Goal: Task Accomplishment & Management: Manage account settings

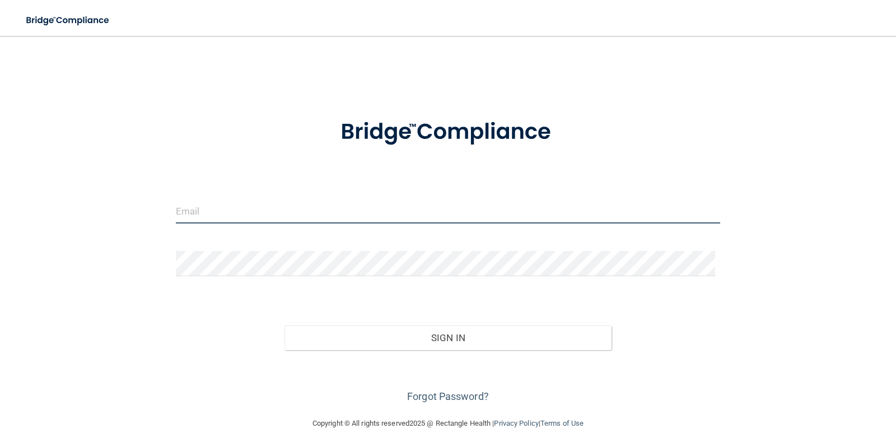
click at [225, 208] on input "email" at bounding box center [448, 210] width 545 height 25
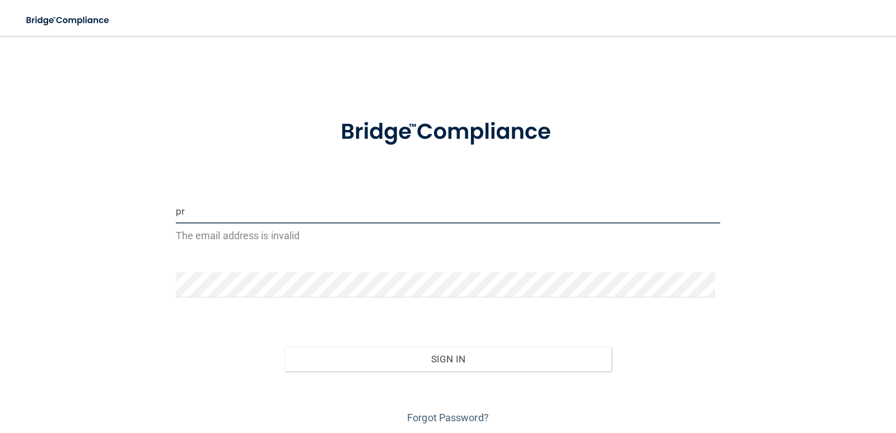
type input "p"
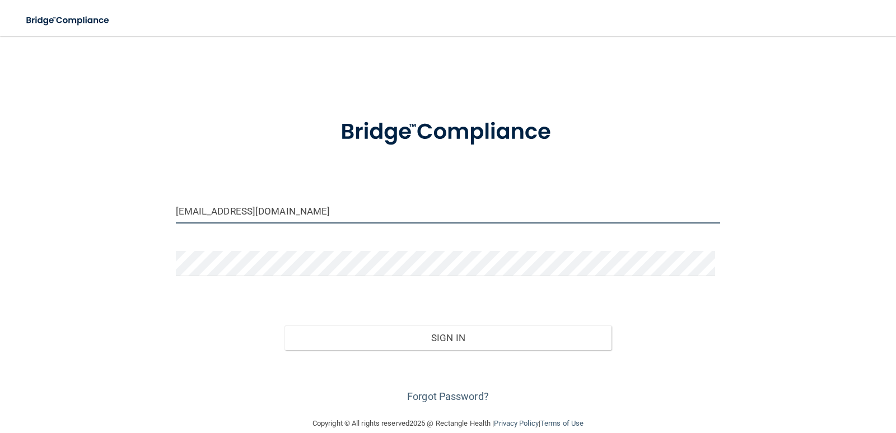
type input "[EMAIL_ADDRESS][DOMAIN_NAME]"
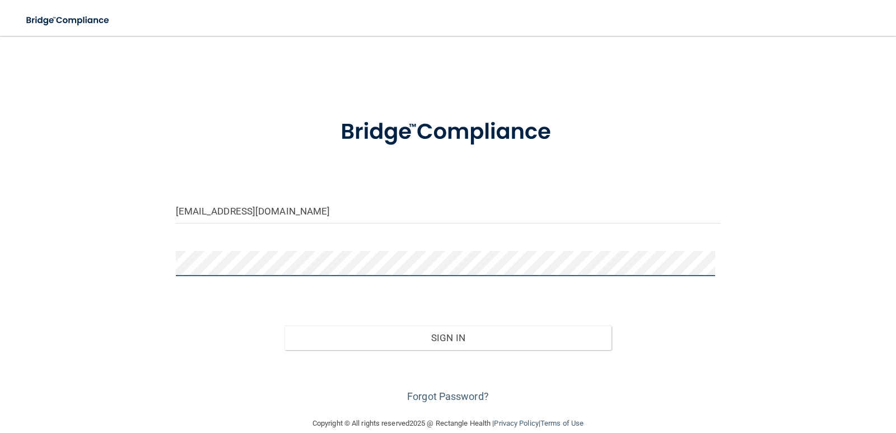
click at [285, 326] on button "Sign In" at bounding box center [448, 338] width 327 height 25
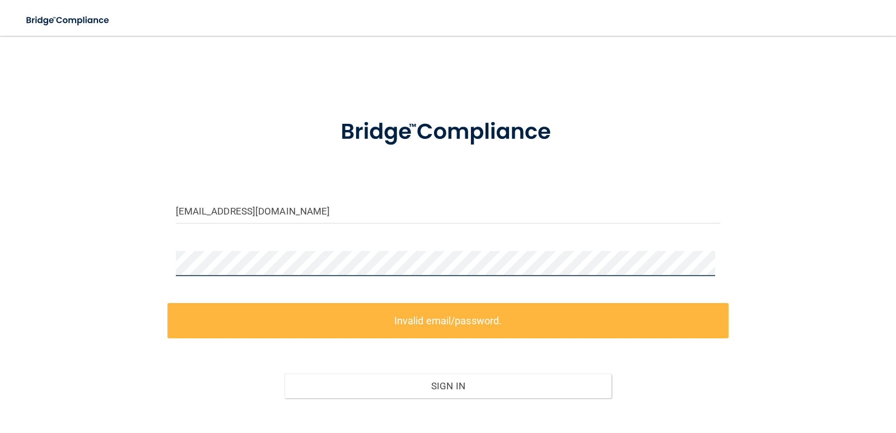
click at [168, 259] on div at bounding box center [449, 268] width 562 height 34
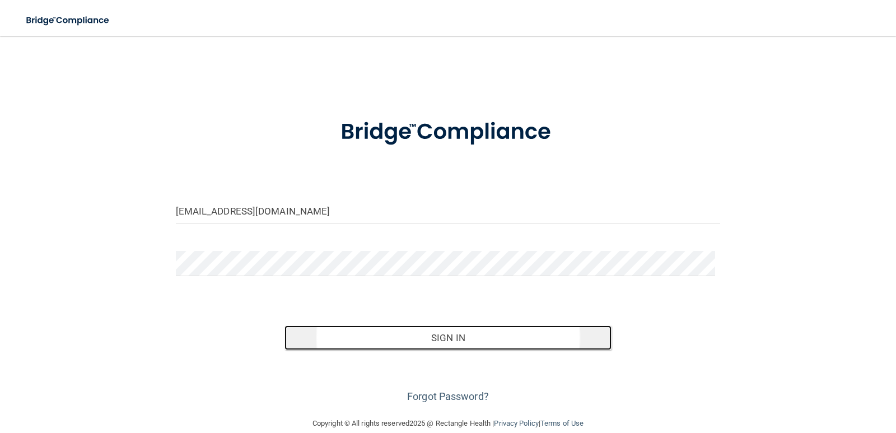
click at [490, 332] on button "Sign In" at bounding box center [448, 338] width 327 height 25
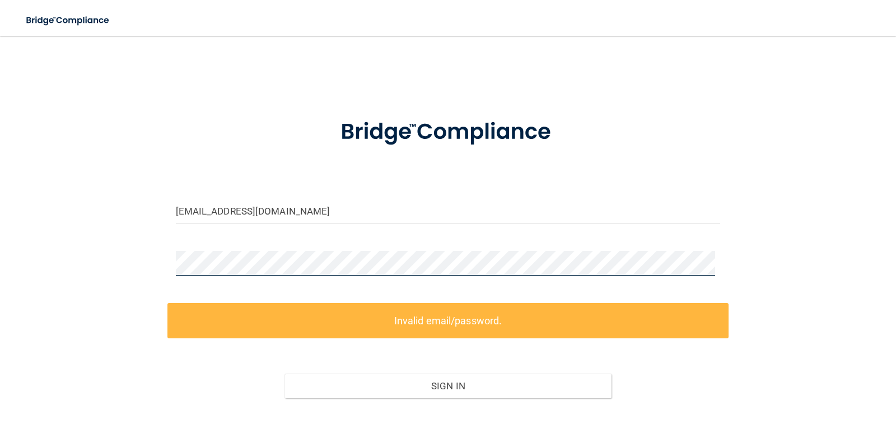
click at [13, 251] on main "[EMAIL_ADDRESS][DOMAIN_NAME] Invalid email/password. You don't have permission …" at bounding box center [448, 234] width 896 height 397
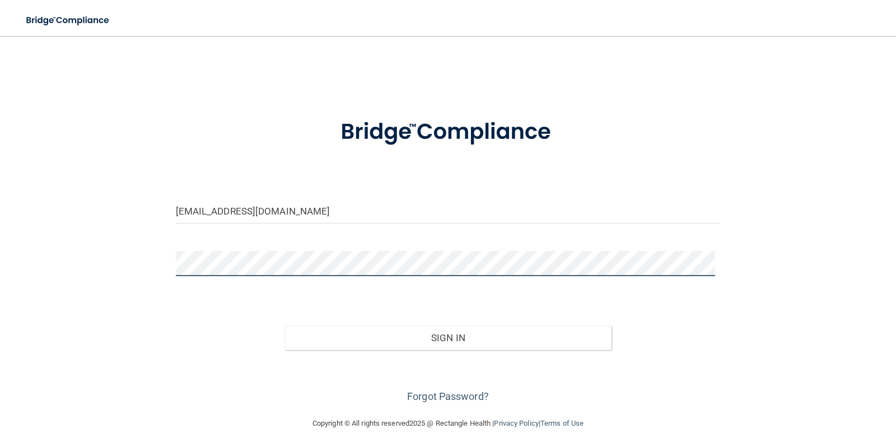
click at [285, 326] on button "Sign In" at bounding box center [448, 338] width 327 height 25
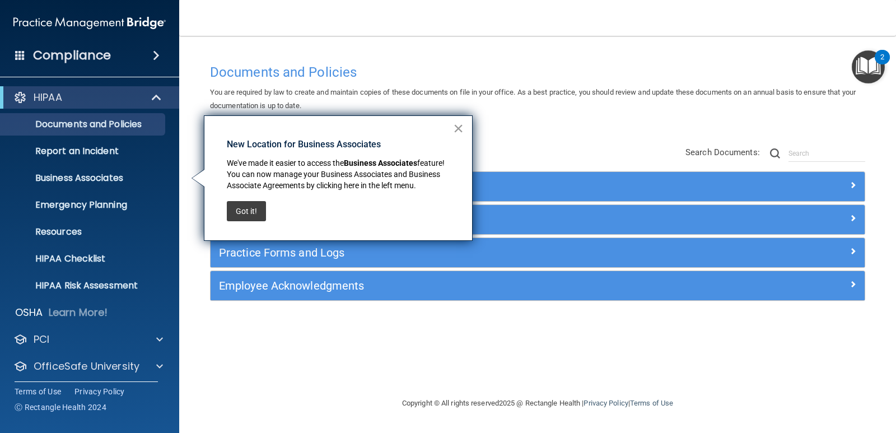
click at [462, 128] on button "×" at bounding box center [458, 128] width 11 height 18
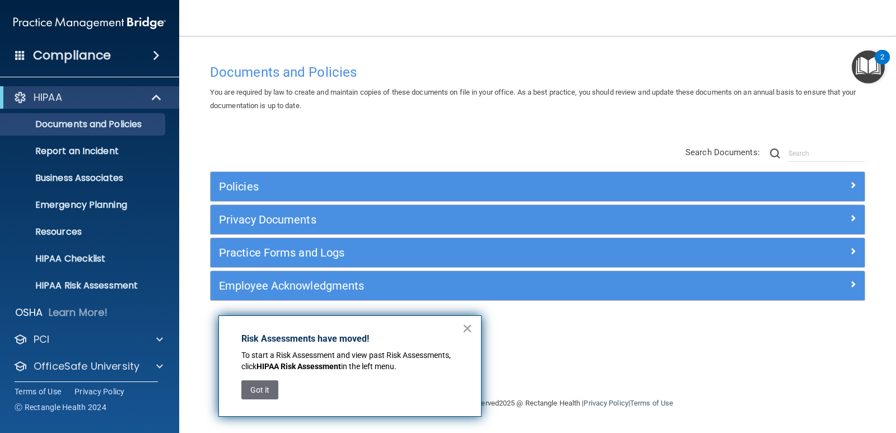
click at [507, 55] on div "Documents and Policies You are required by law to create and maintain copies of…" at bounding box center [538, 216] width 672 height 338
click at [250, 387] on button "Got it" at bounding box center [259, 389] width 37 height 19
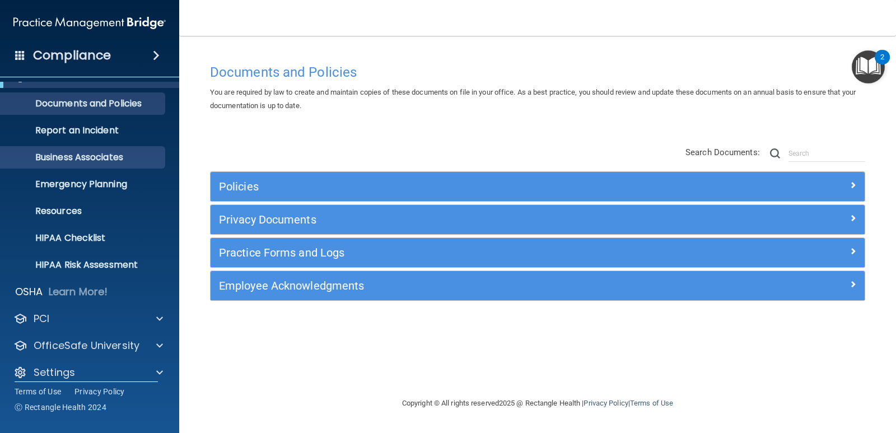
scroll to position [32, 0]
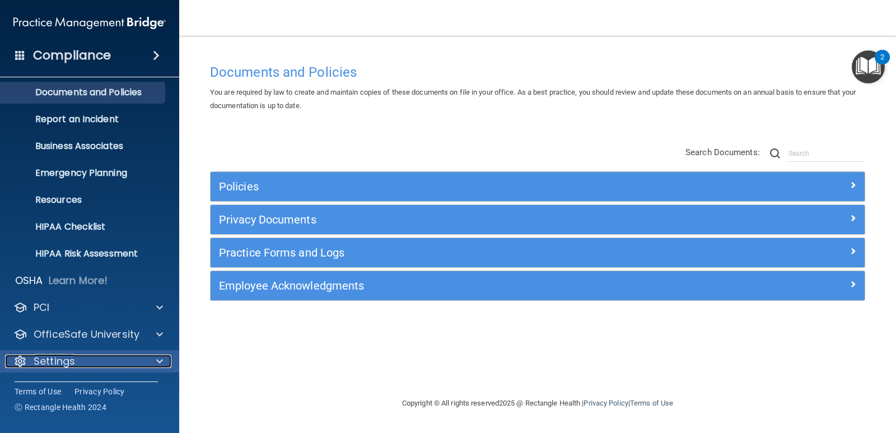
click at [62, 359] on p "Settings" at bounding box center [54, 361] width 41 height 13
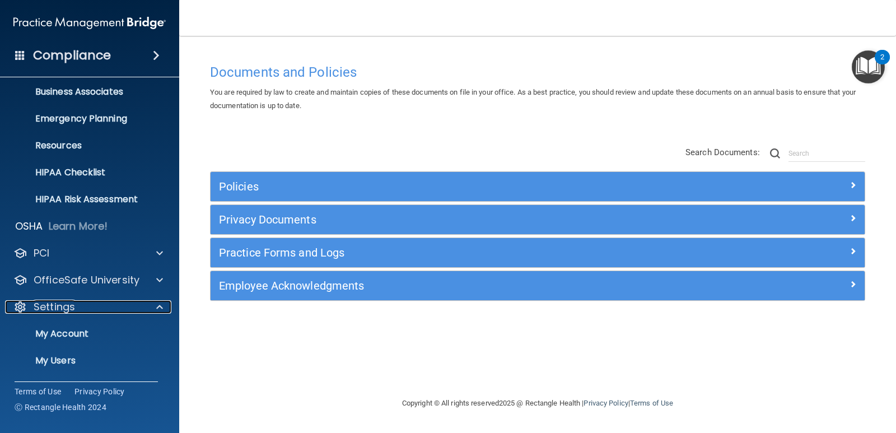
scroll to position [140, 0]
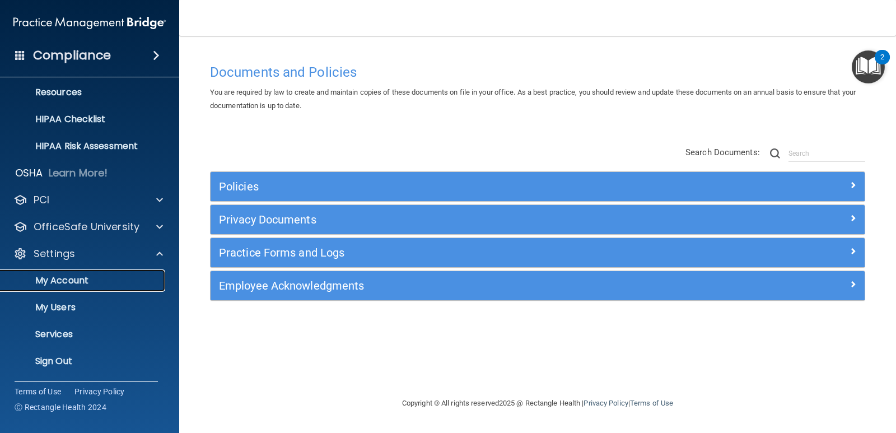
click at [54, 275] on p "My Account" at bounding box center [83, 280] width 153 height 11
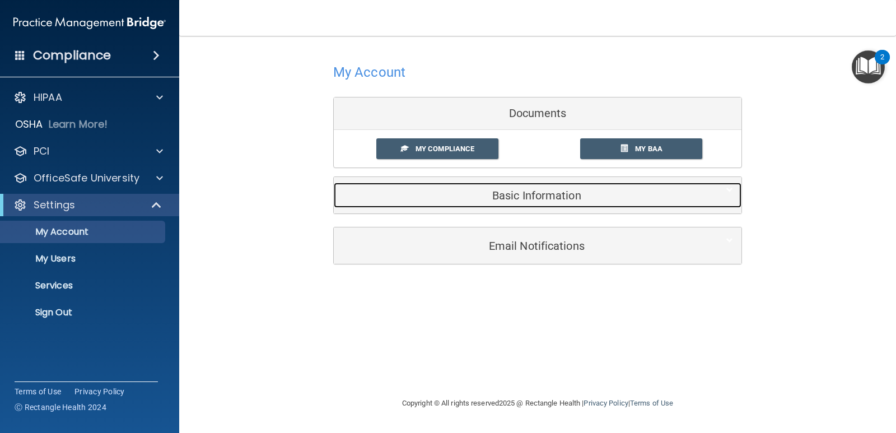
click at [523, 198] on h5 "Basic Information" at bounding box center [520, 195] width 357 height 12
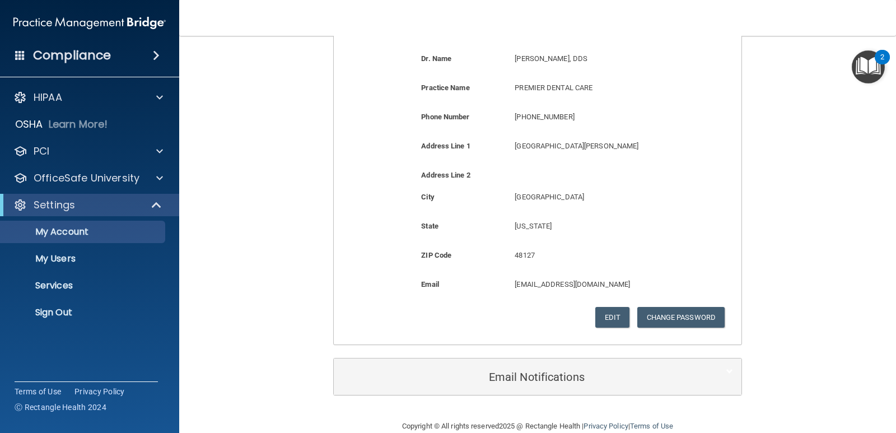
scroll to position [224, 0]
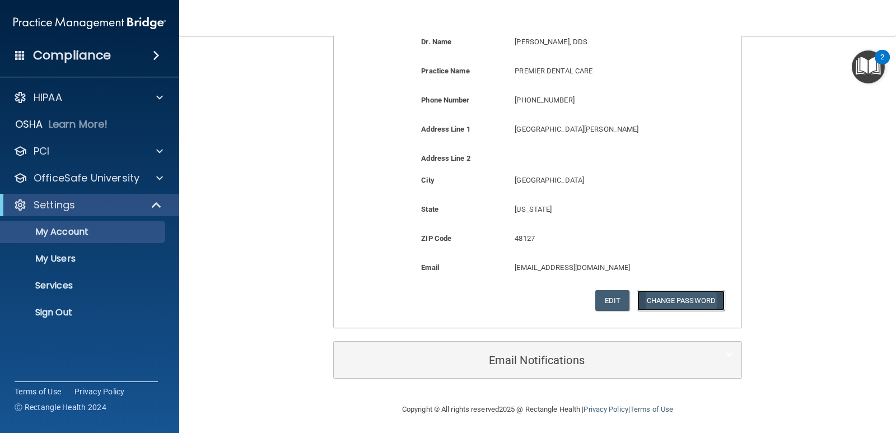
click at [695, 296] on button "Change Password" at bounding box center [682, 300] width 88 height 21
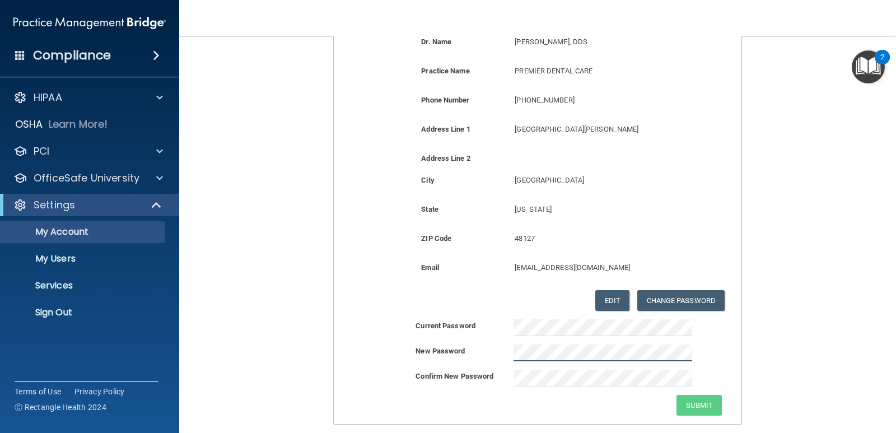
click at [301, 356] on div "My Account Documents My Compliance My Compliance My BAA Basic Information Full …" at bounding box center [538, 155] width 672 height 665
click at [694, 396] on button "Submit" at bounding box center [699, 405] width 45 height 21
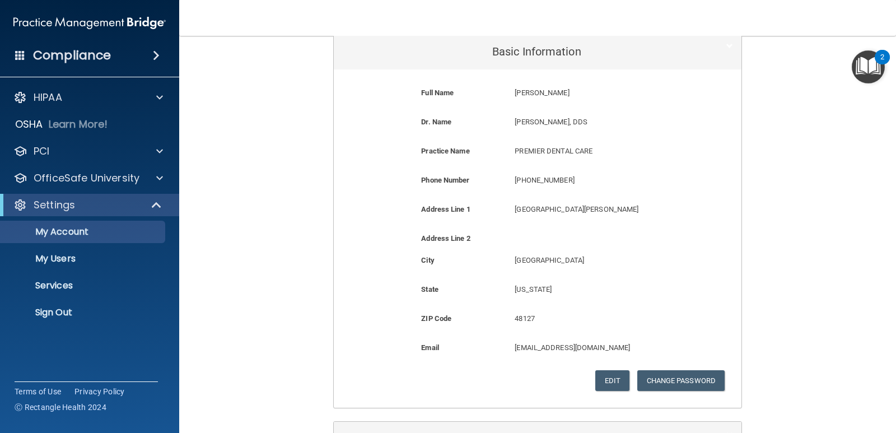
scroll to position [227, 0]
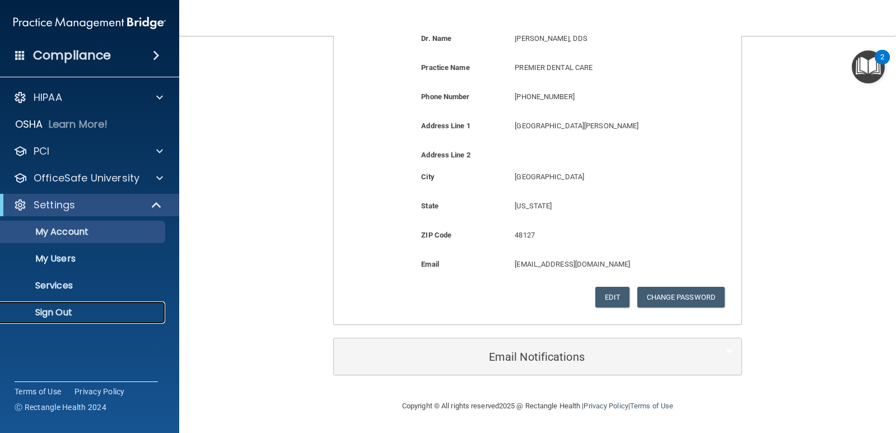
click at [47, 311] on p "Sign Out" at bounding box center [83, 312] width 153 height 11
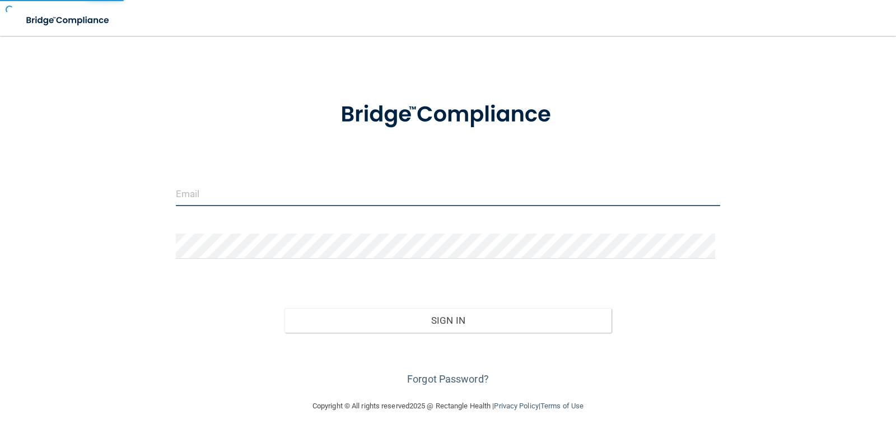
click at [200, 199] on input "email" at bounding box center [448, 193] width 545 height 25
type input "[EMAIL_ADDRESS][DOMAIN_NAME]"
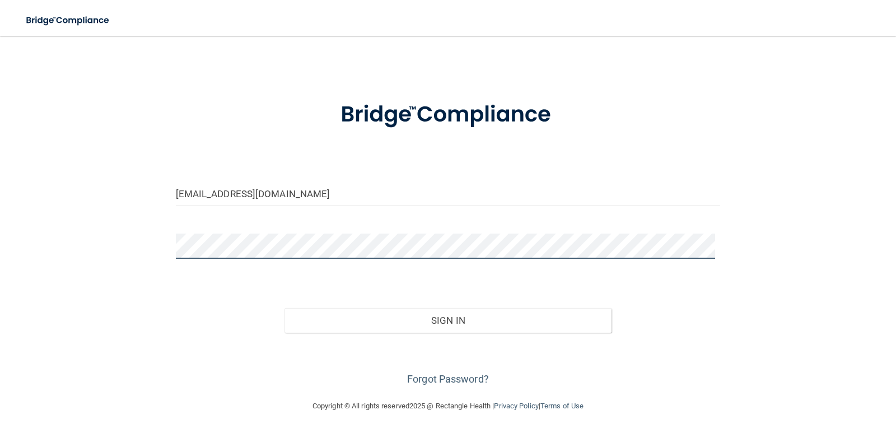
click at [285, 308] on button "Sign In" at bounding box center [448, 320] width 327 height 25
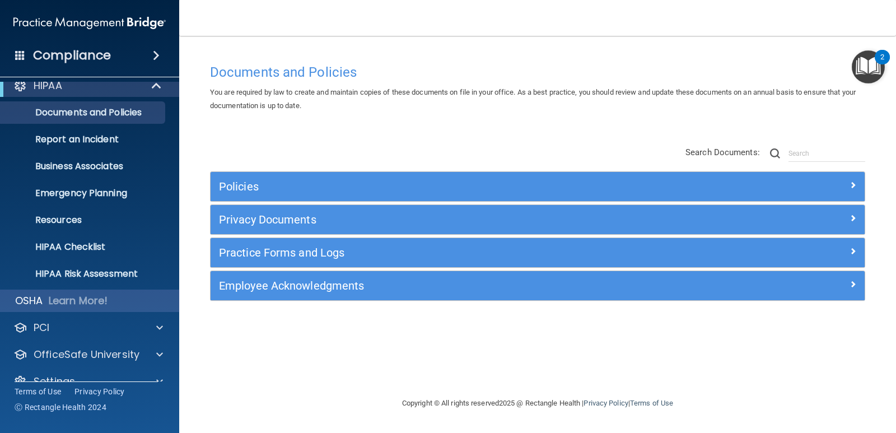
scroll to position [32, 0]
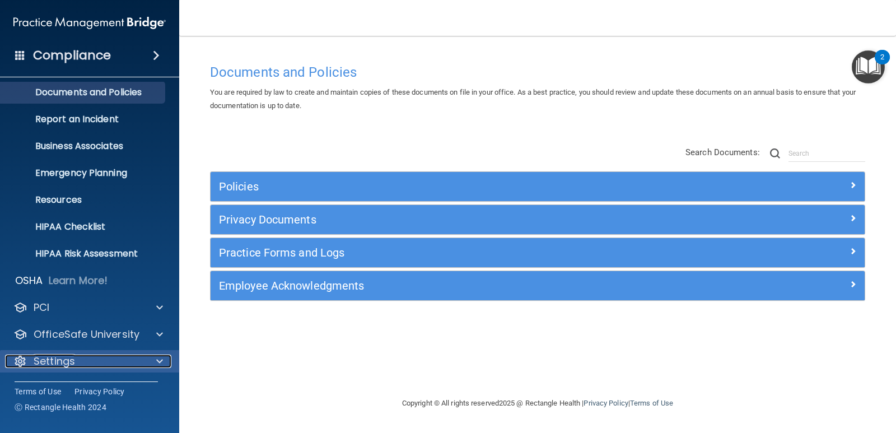
click at [59, 368] on p "Settings" at bounding box center [54, 361] width 41 height 13
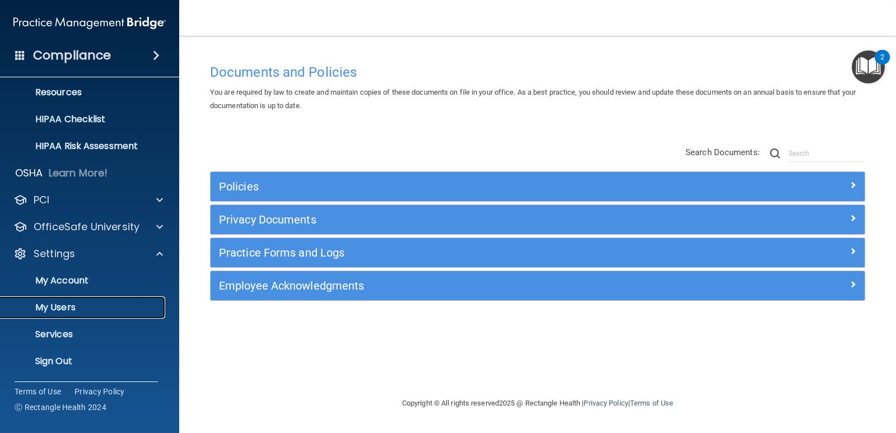
click at [74, 300] on link "My Users" at bounding box center [77, 307] width 176 height 22
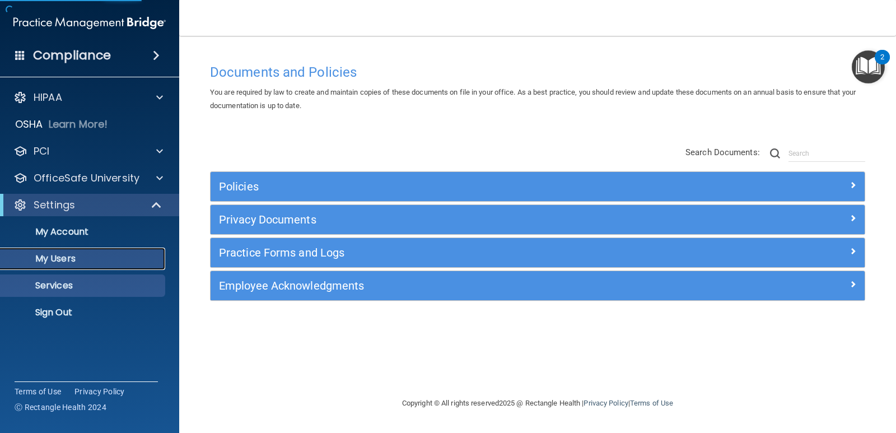
select select "20"
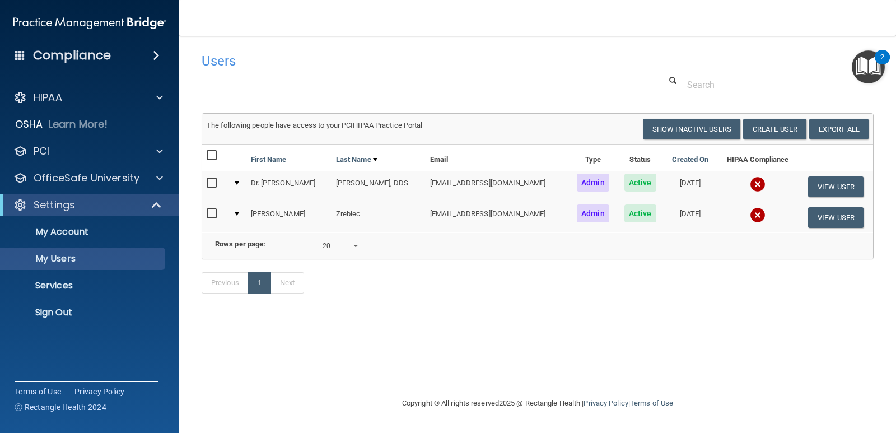
click at [676, 311] on div "Previous 1 Next" at bounding box center [537, 285] width 689 height 52
click at [152, 97] on div at bounding box center [158, 97] width 28 height 13
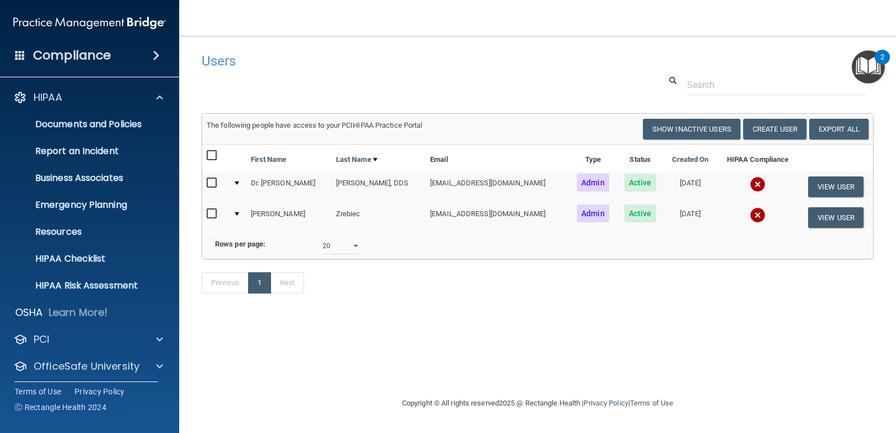
click at [883, 52] on div "2" at bounding box center [882, 57] width 15 height 15
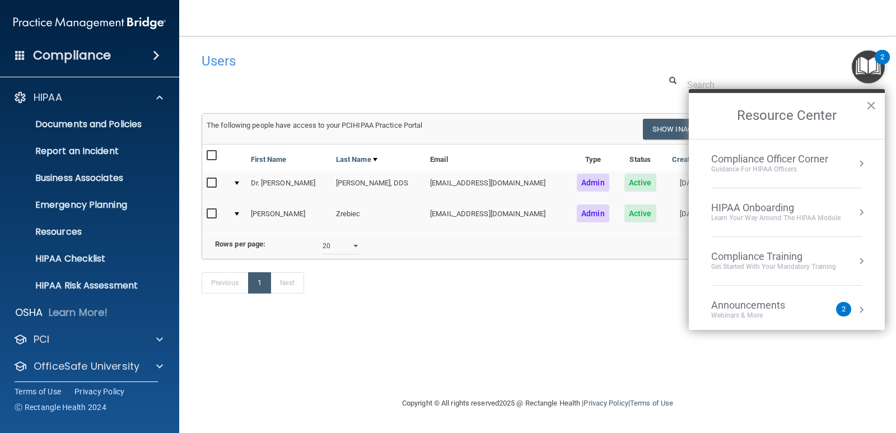
click at [883, 52] on div "2" at bounding box center [882, 57] width 15 height 15
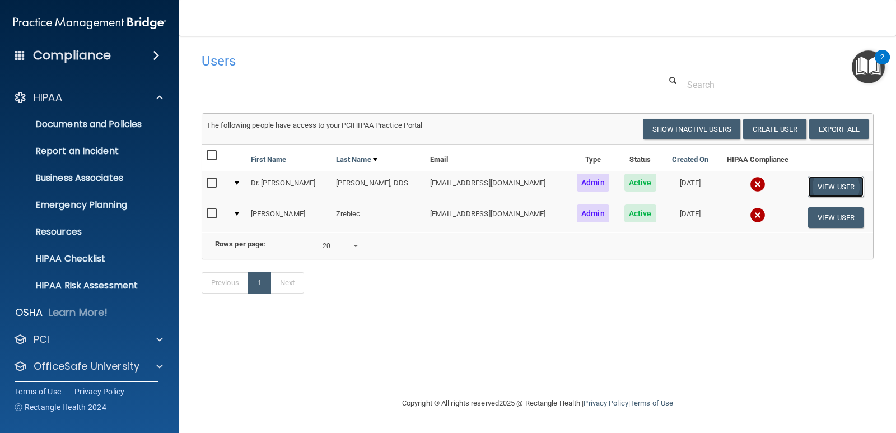
click at [825, 180] on button "View User" at bounding box center [835, 186] width 55 height 21
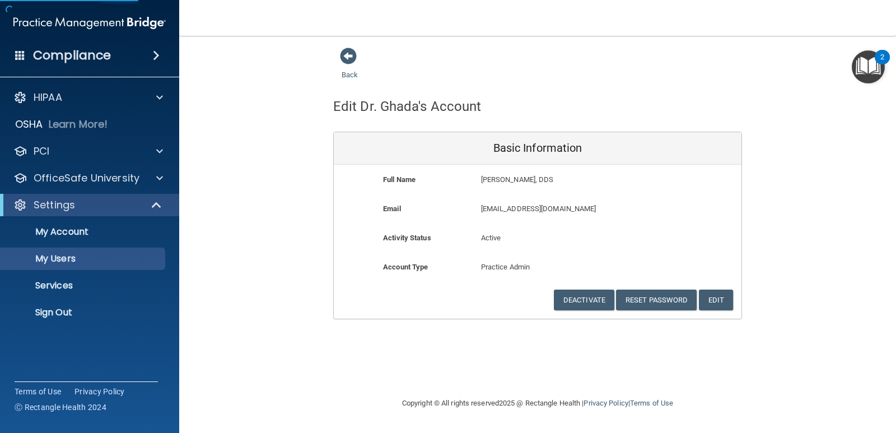
select select "20"
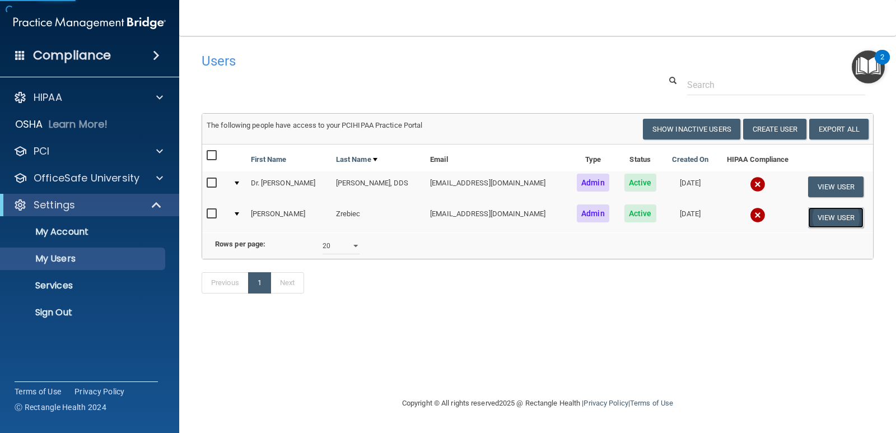
click at [821, 217] on button "View User" at bounding box center [835, 217] width 55 height 21
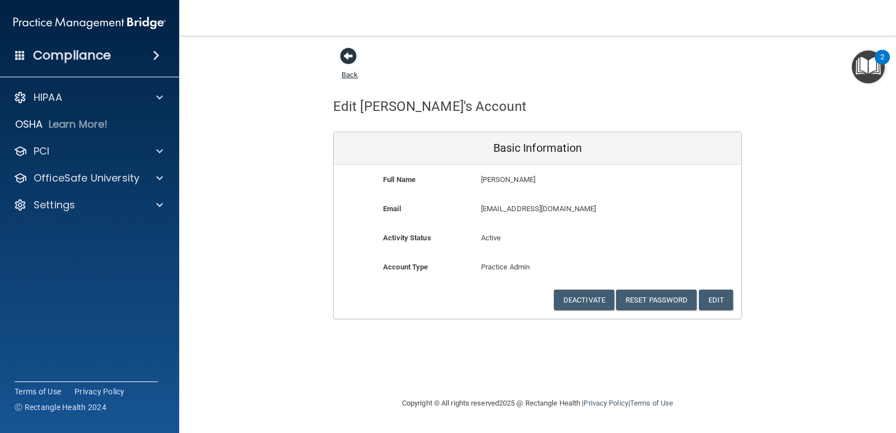
click at [349, 56] on span at bounding box center [348, 56] width 17 height 17
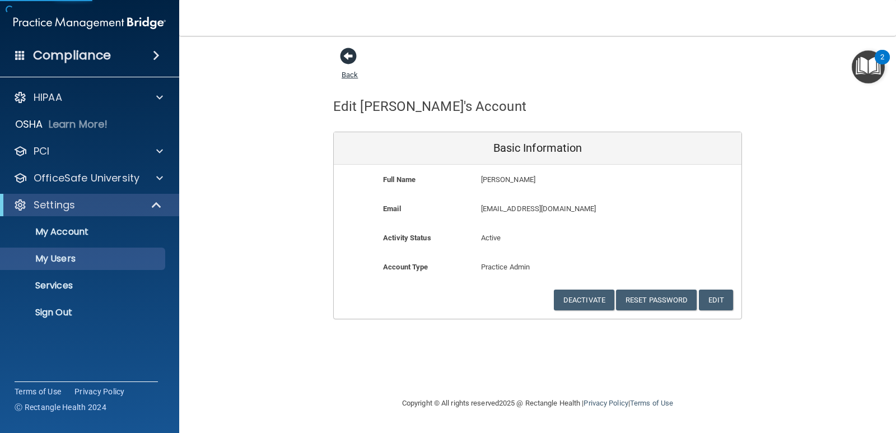
select select "20"
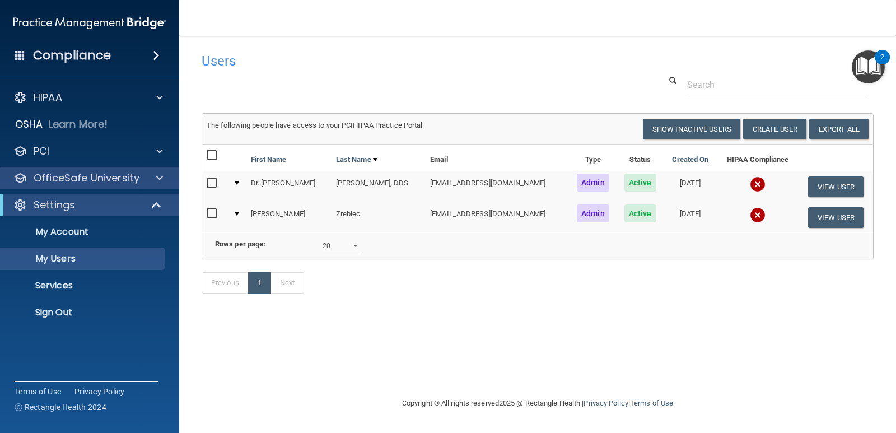
click at [108, 169] on div "OfficeSafe University" at bounding box center [90, 178] width 180 height 22
click at [108, 178] on p "OfficeSafe University" at bounding box center [87, 177] width 106 height 13
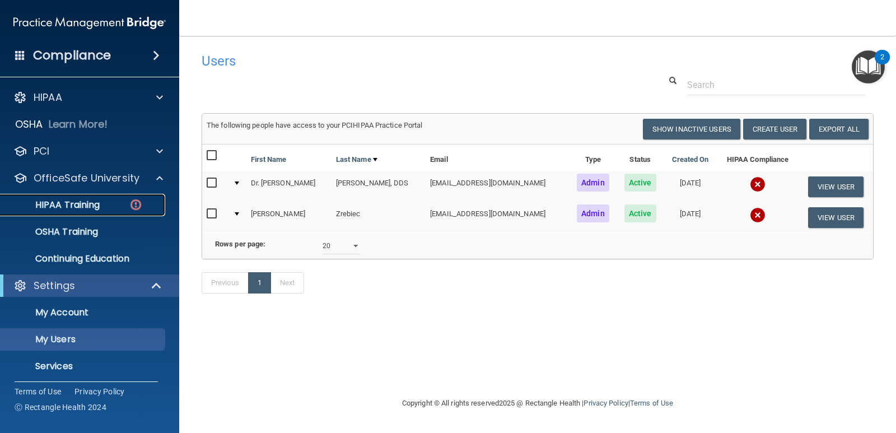
click at [82, 206] on p "HIPAA Training" at bounding box center [53, 204] width 92 height 11
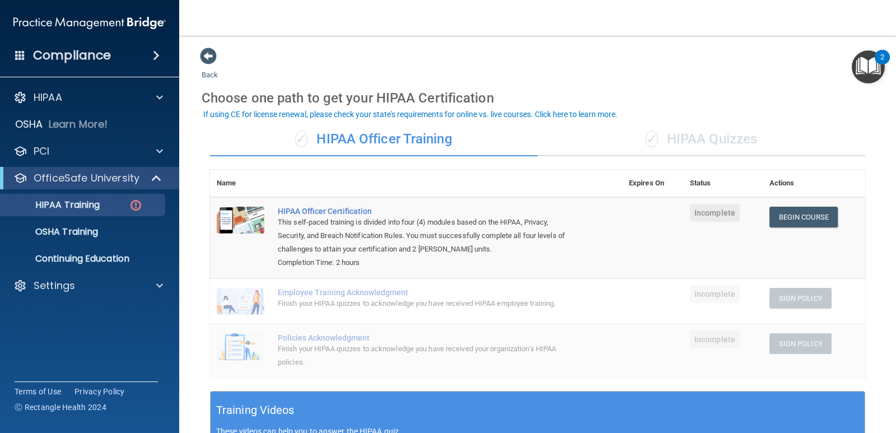
click at [702, 135] on div "✓ HIPAA Quizzes" at bounding box center [702, 140] width 328 height 34
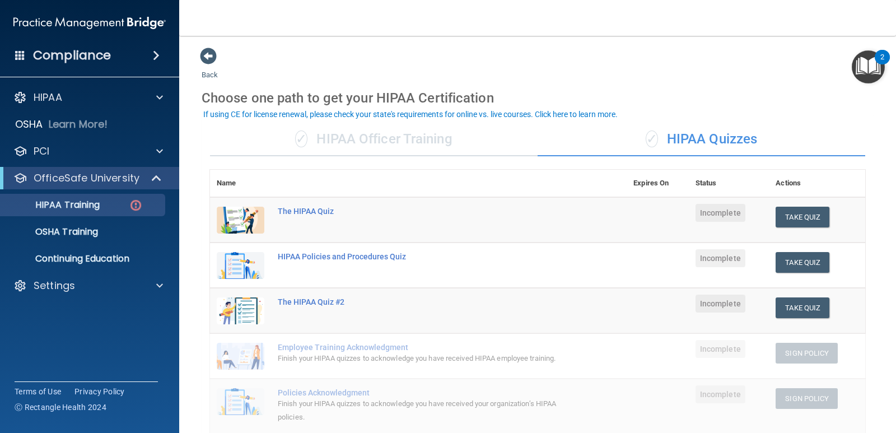
click at [717, 57] on div "Back Choose one path to get your HIPAA Certification ✓ HIPAA Officer Training ✓…" at bounding box center [538, 398] width 672 height 702
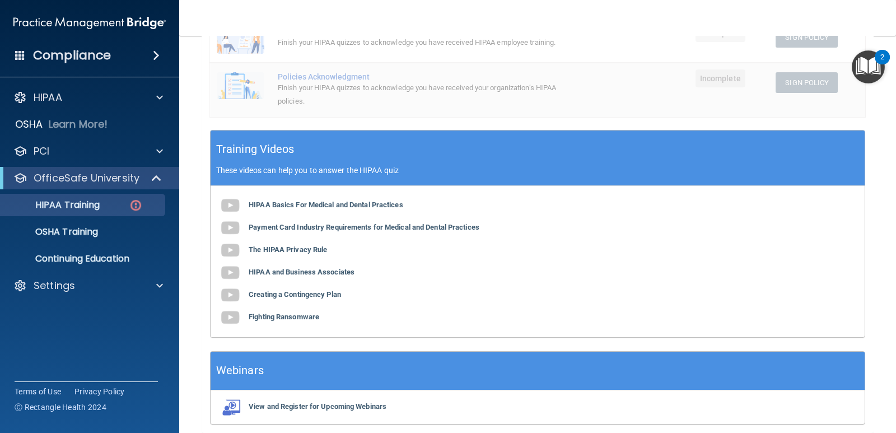
scroll to position [361, 0]
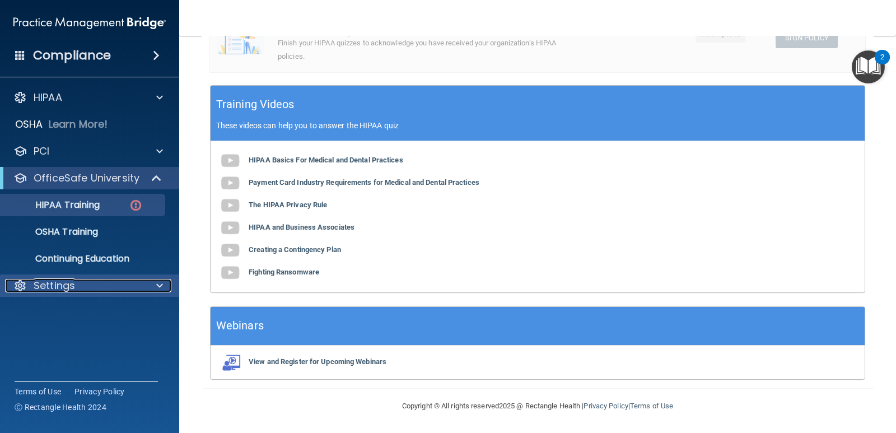
click at [38, 281] on p "Settings" at bounding box center [54, 285] width 41 height 13
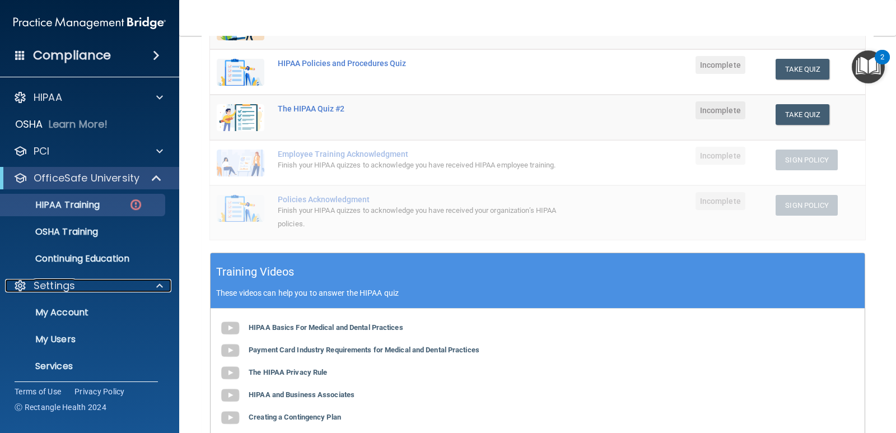
scroll to position [0, 0]
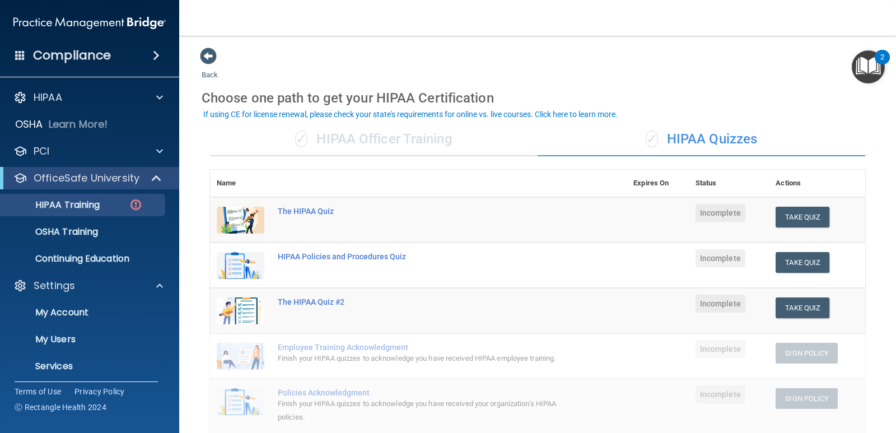
click at [539, 67] on div "Back Choose one path to get your HIPAA Certification ✓ HIPAA Officer Training ✓…" at bounding box center [538, 398] width 672 height 702
click at [83, 264] on p "Continuing Education" at bounding box center [83, 258] width 153 height 11
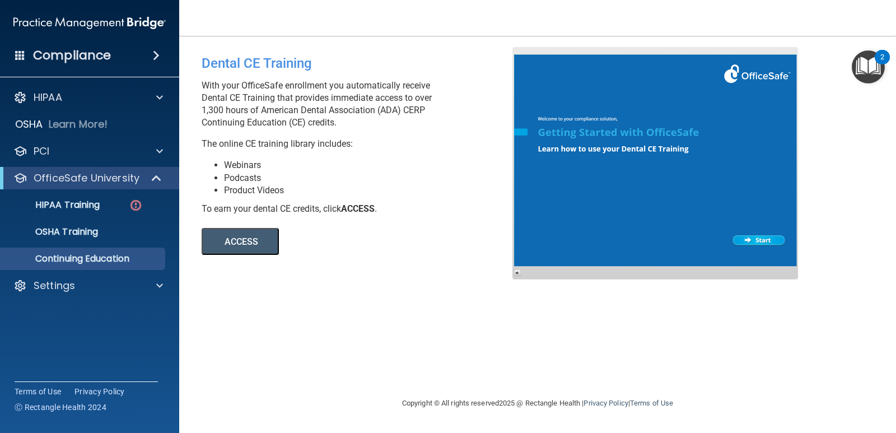
click at [160, 60] on span at bounding box center [156, 55] width 7 height 13
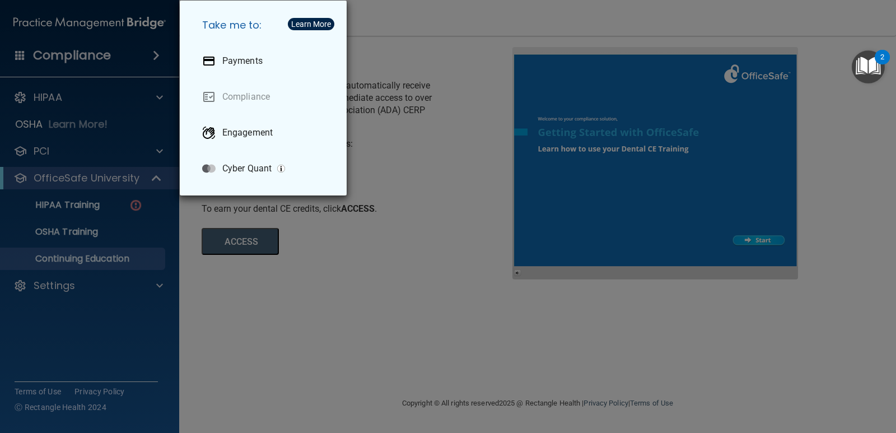
click at [150, 55] on div "Take me to: Payments Compliance Engagement Cyber Quant" at bounding box center [448, 216] width 896 height 433
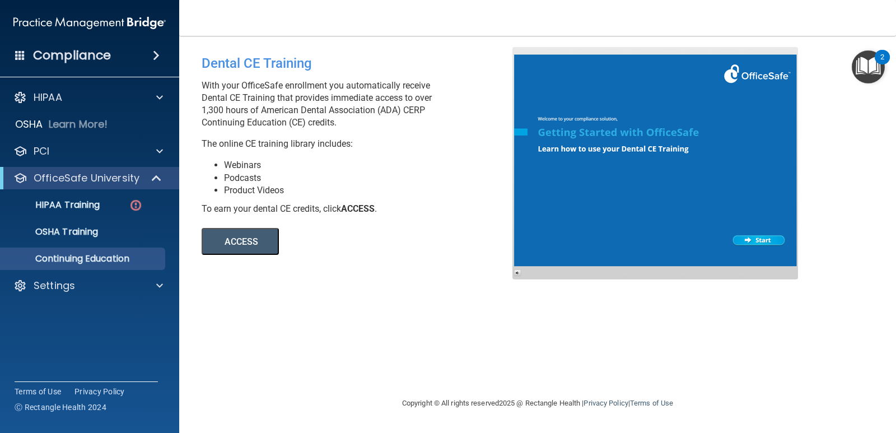
click at [24, 58] on span at bounding box center [20, 55] width 10 height 10
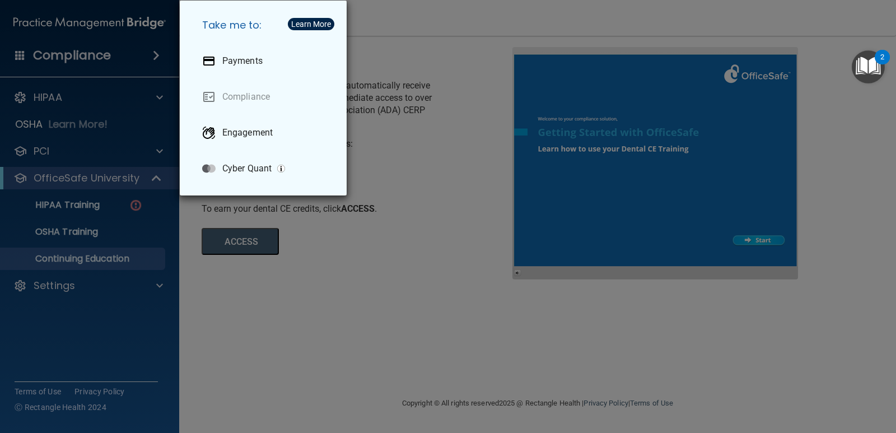
click at [24, 58] on div "Take me to: Payments Compliance Engagement Cyber Quant" at bounding box center [448, 216] width 896 height 433
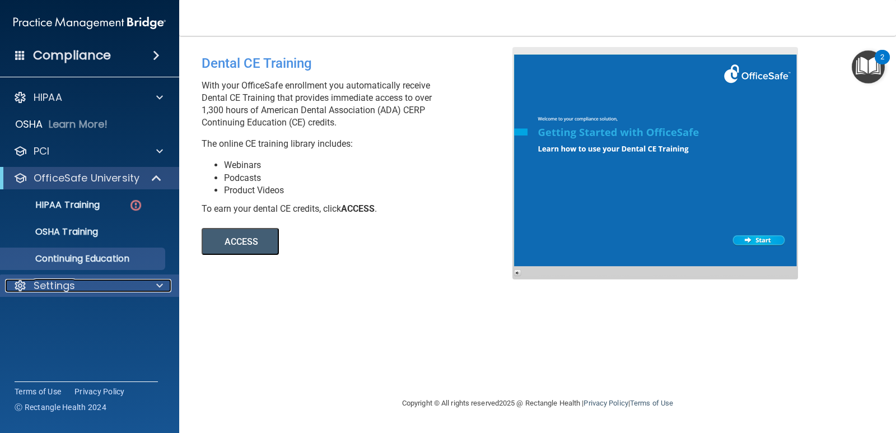
click at [67, 282] on p "Settings" at bounding box center [54, 285] width 41 height 13
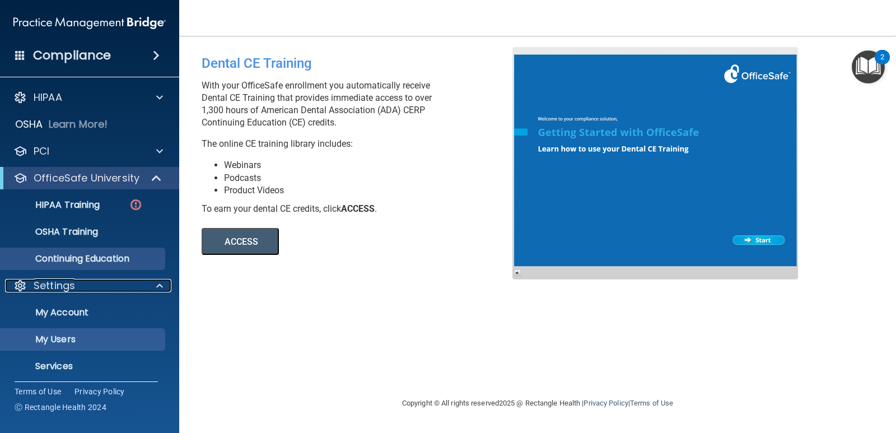
scroll to position [32, 0]
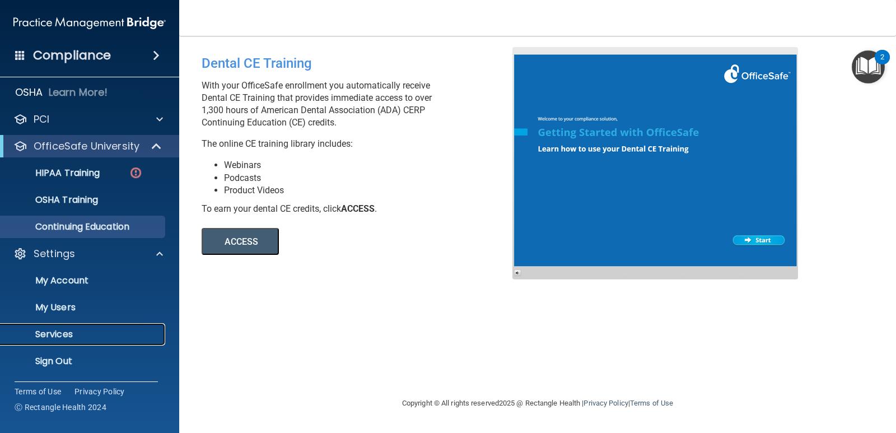
click at [80, 332] on p "Services" at bounding box center [83, 334] width 153 height 11
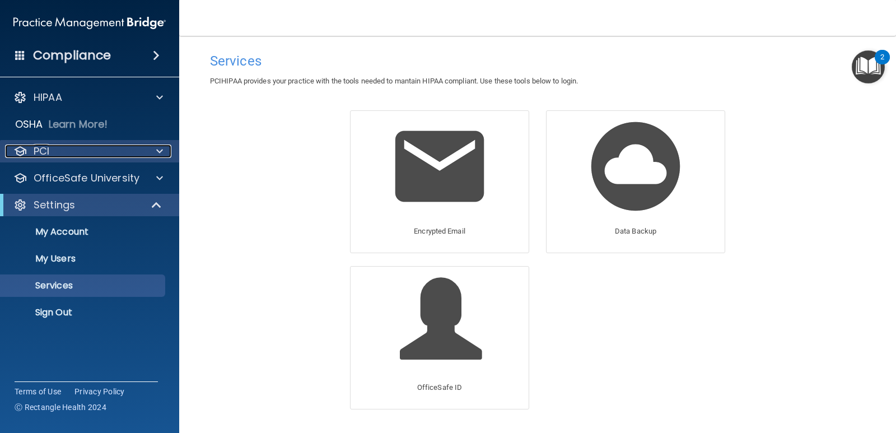
click at [76, 146] on div "PCI" at bounding box center [74, 151] width 139 height 13
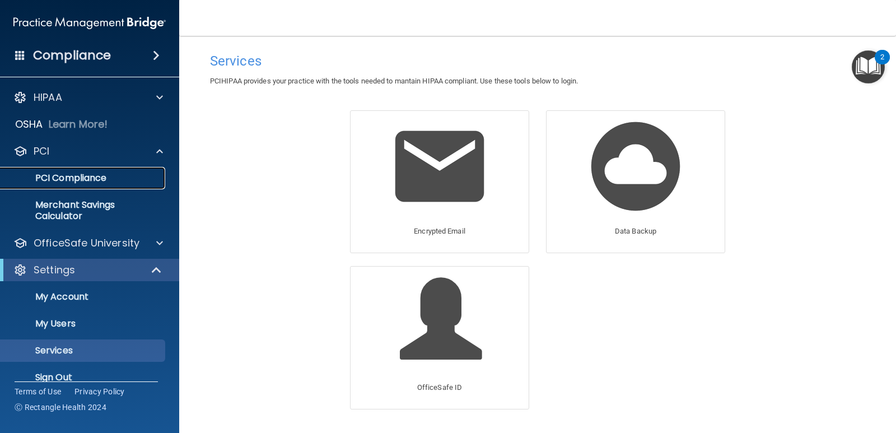
click at [91, 181] on p "PCI Compliance" at bounding box center [83, 178] width 153 height 11
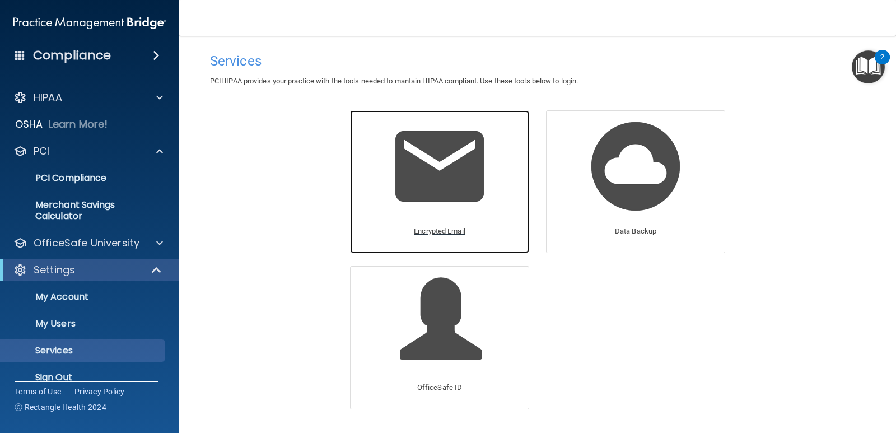
click at [440, 164] on img at bounding box center [440, 166] width 106 height 106
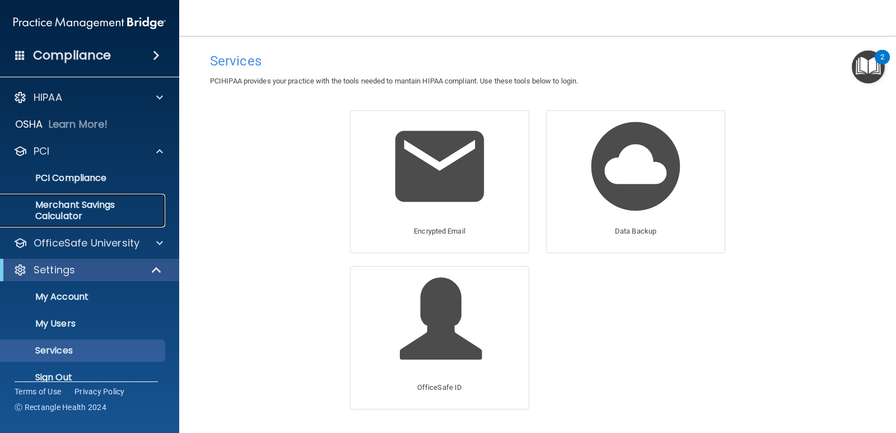
click at [58, 221] on p "Merchant Savings Calculator" at bounding box center [83, 210] width 153 height 22
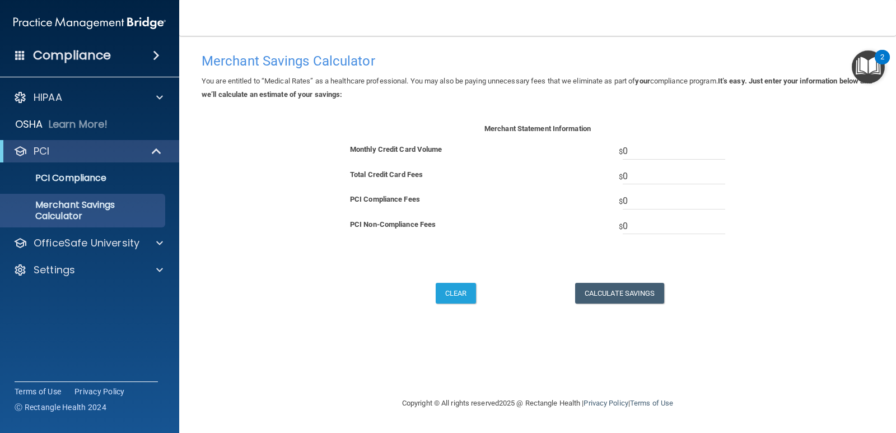
click at [67, 160] on div "PCI" at bounding box center [89, 151] width 179 height 22
click at [157, 150] on span at bounding box center [158, 151] width 10 height 13
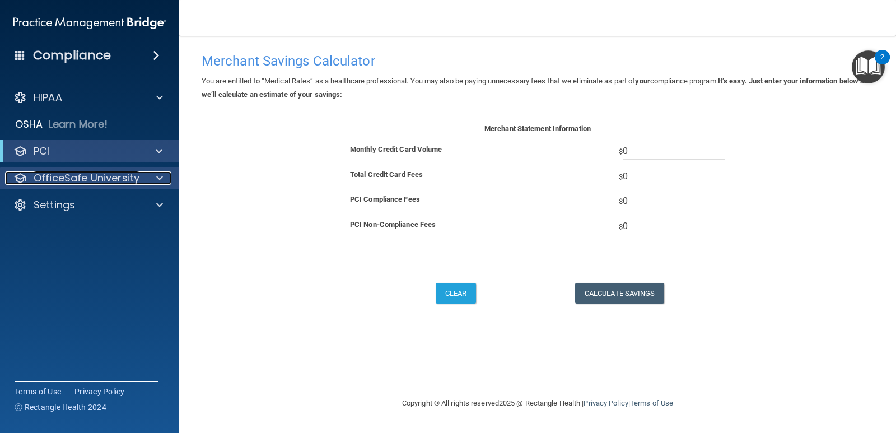
click at [127, 177] on p "OfficeSafe University" at bounding box center [87, 177] width 106 height 13
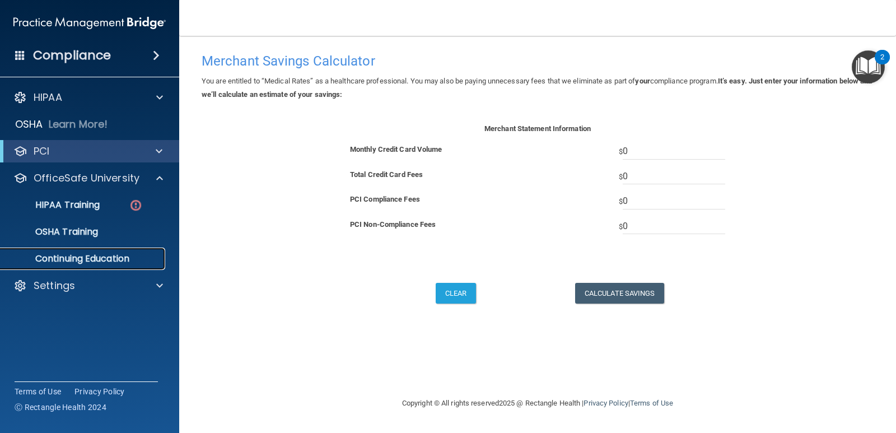
click at [127, 260] on p "Continuing Education" at bounding box center [83, 258] width 153 height 11
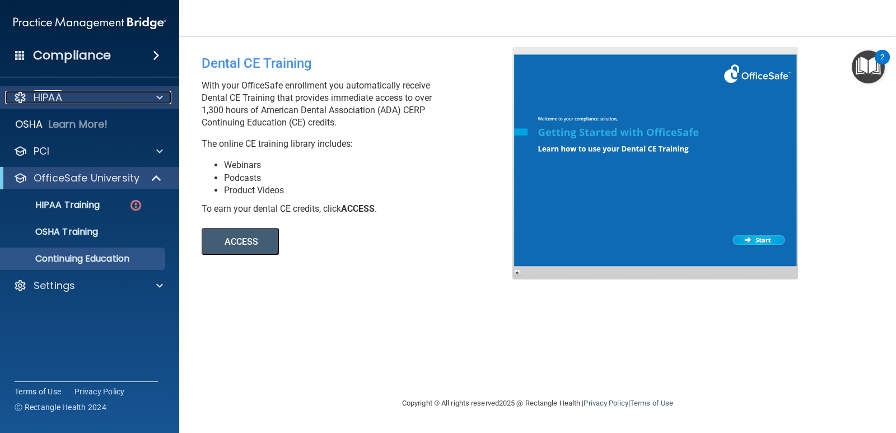
click at [74, 92] on div "HIPAA" at bounding box center [74, 97] width 139 height 13
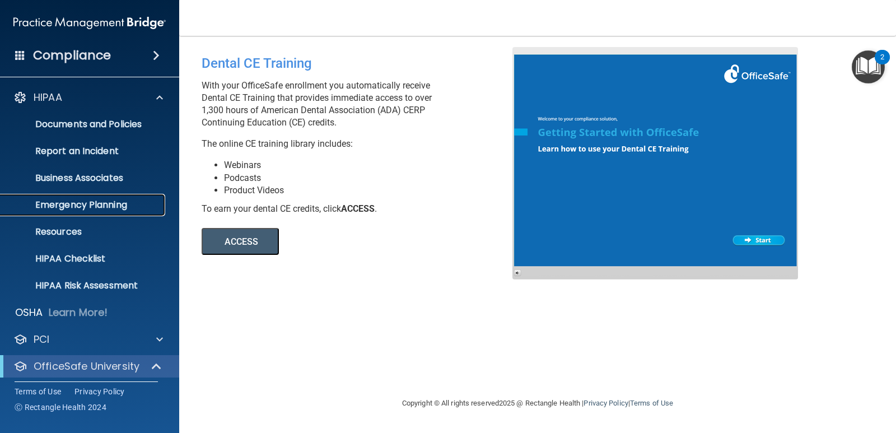
click at [92, 203] on p "Emergency Planning" at bounding box center [83, 204] width 153 height 11
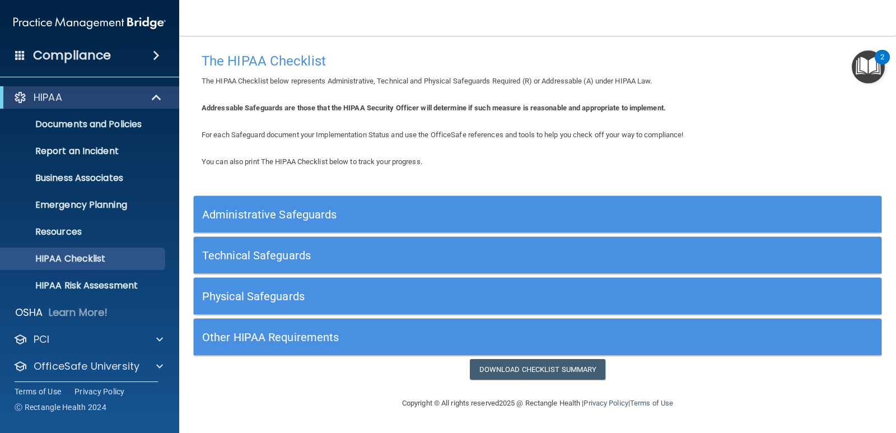
click at [175, 102] on div "HIPAA" at bounding box center [89, 97] width 179 height 22
click at [164, 94] on div at bounding box center [156, 97] width 27 height 13
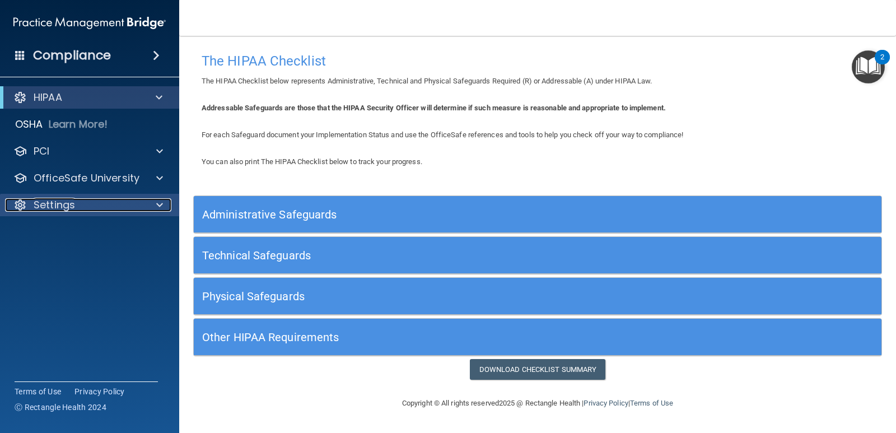
click at [72, 207] on p "Settings" at bounding box center [54, 204] width 41 height 13
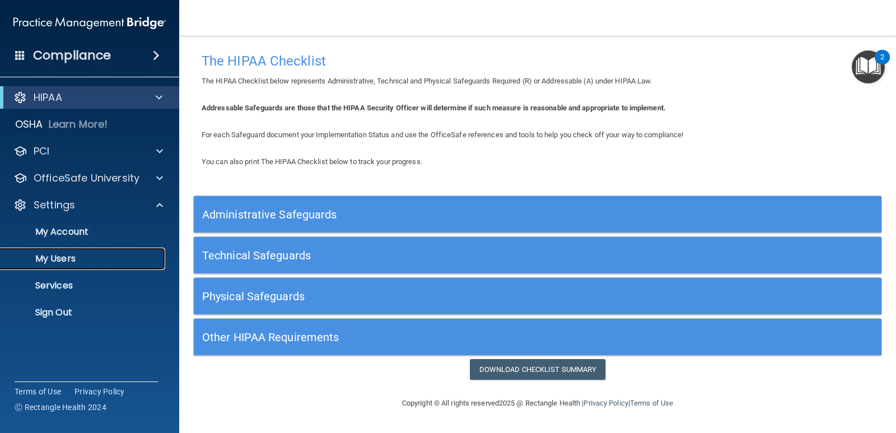
click at [78, 255] on p "My Users" at bounding box center [83, 258] width 153 height 11
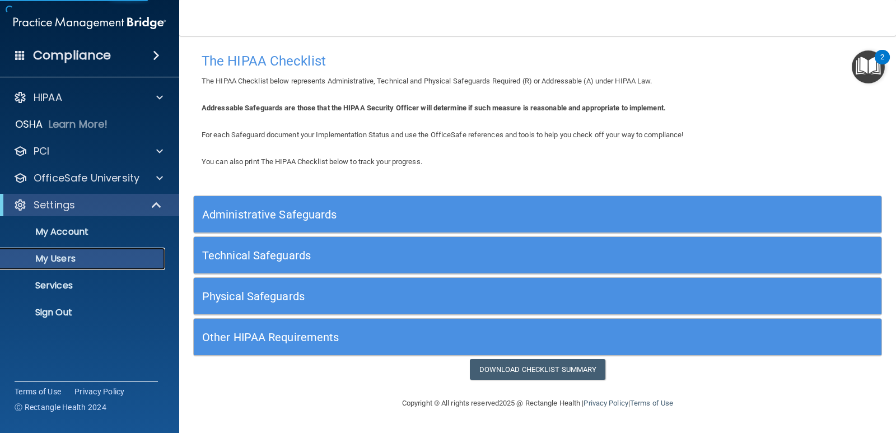
select select "20"
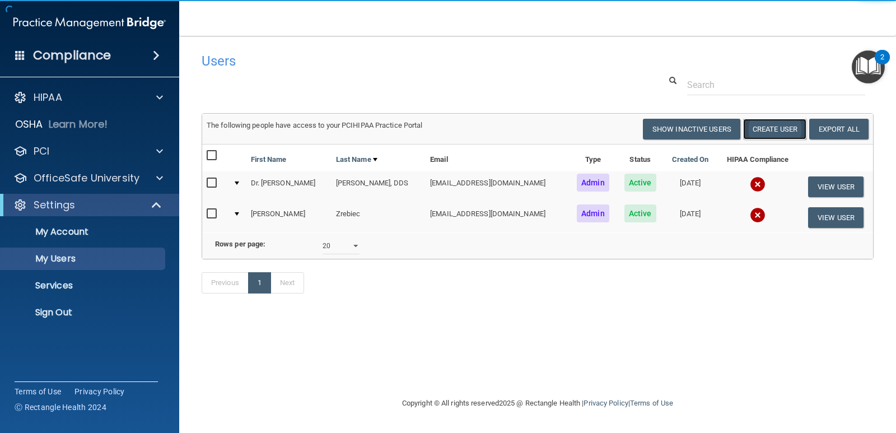
click at [791, 129] on button "Create User" at bounding box center [774, 129] width 63 height 21
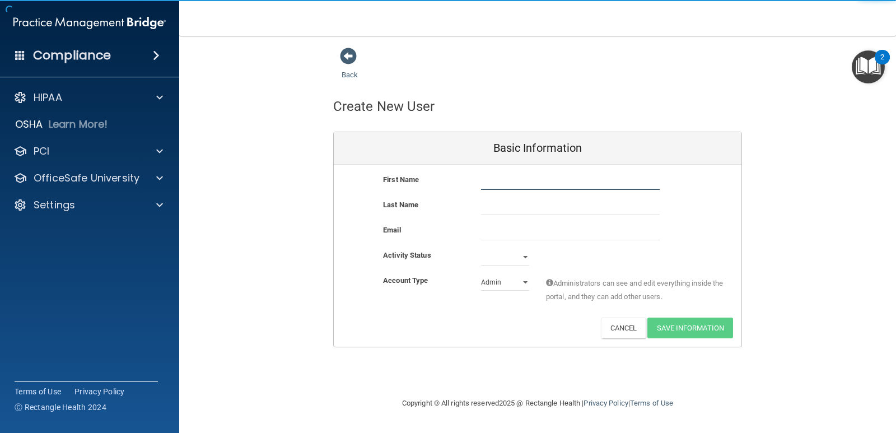
click at [515, 176] on input "text" at bounding box center [570, 181] width 179 height 17
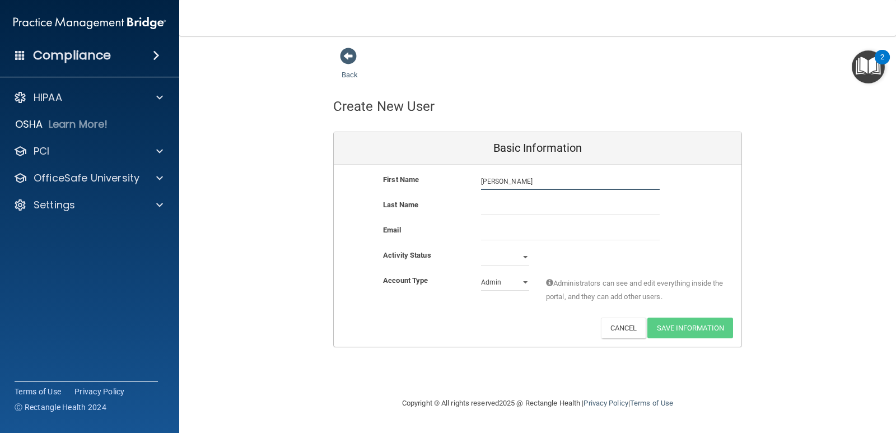
type input "Krystal"
type input "Jackson"
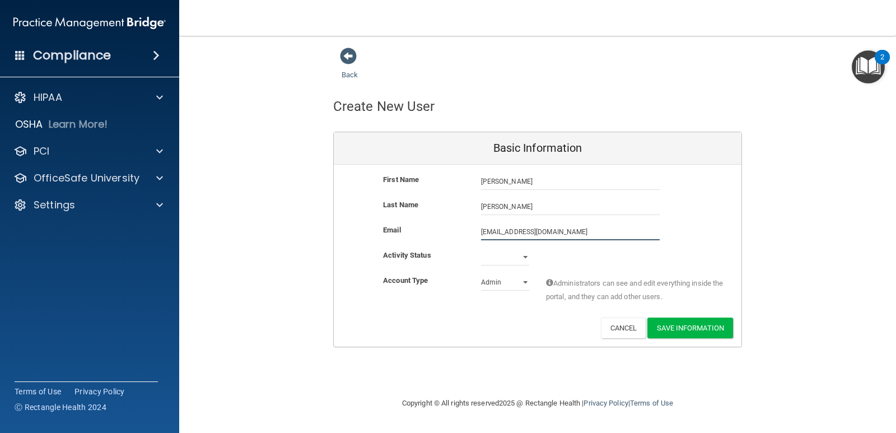
type input "krystal_jackson1989@yahoo.com"
click at [499, 265] on select "Active Inactive" at bounding box center [505, 257] width 48 height 17
select select "active"
click at [481, 249] on select "Active Inactive" at bounding box center [505, 257] width 48 height 17
click at [504, 277] on select "Admin Member" at bounding box center [505, 282] width 48 height 17
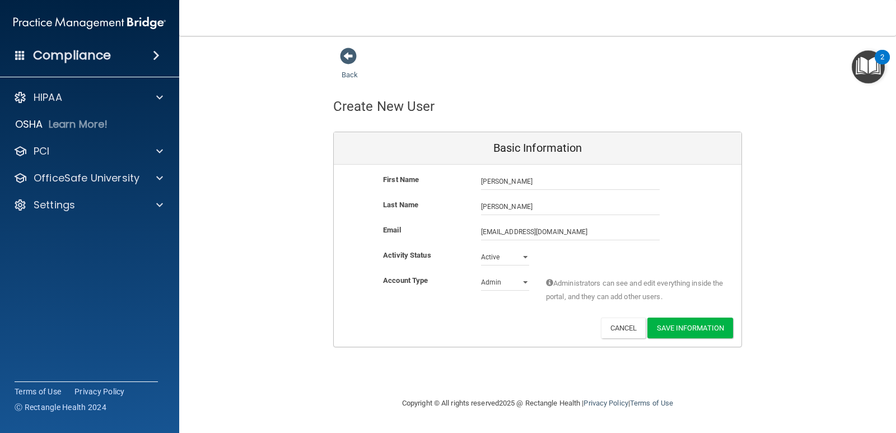
click at [574, 265] on div "Activity Status Active Active Inactive" at bounding box center [538, 257] width 408 height 17
click at [714, 331] on button "Save Information" at bounding box center [691, 328] width 86 height 21
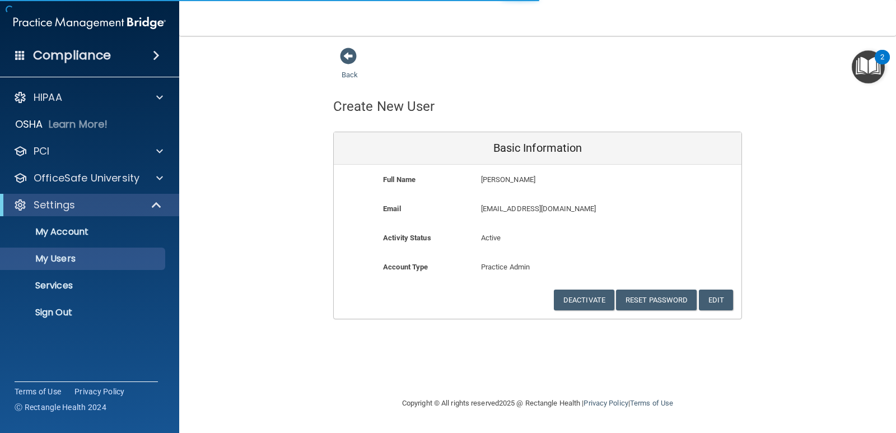
select select "20"
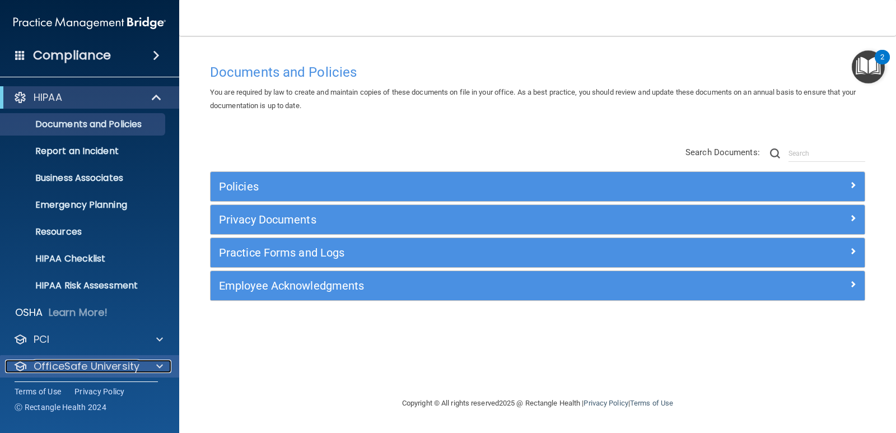
click at [162, 365] on div at bounding box center [158, 366] width 28 height 13
click at [160, 364] on span at bounding box center [159, 366] width 7 height 13
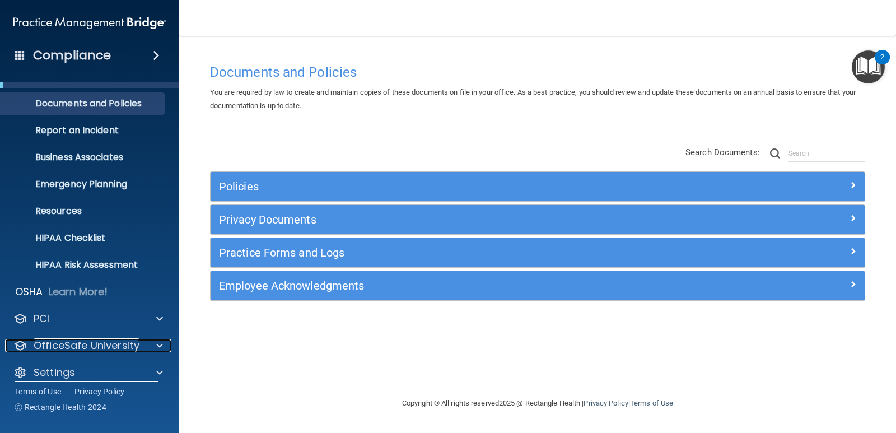
scroll to position [32, 0]
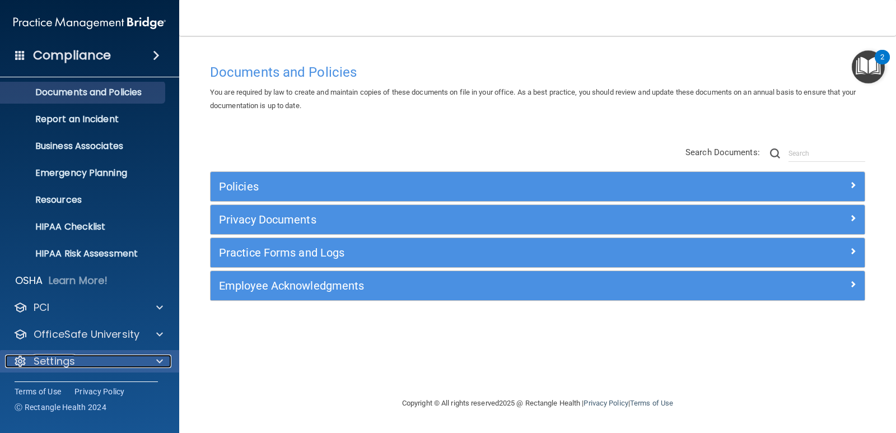
click at [76, 357] on div "Settings" at bounding box center [74, 361] width 139 height 13
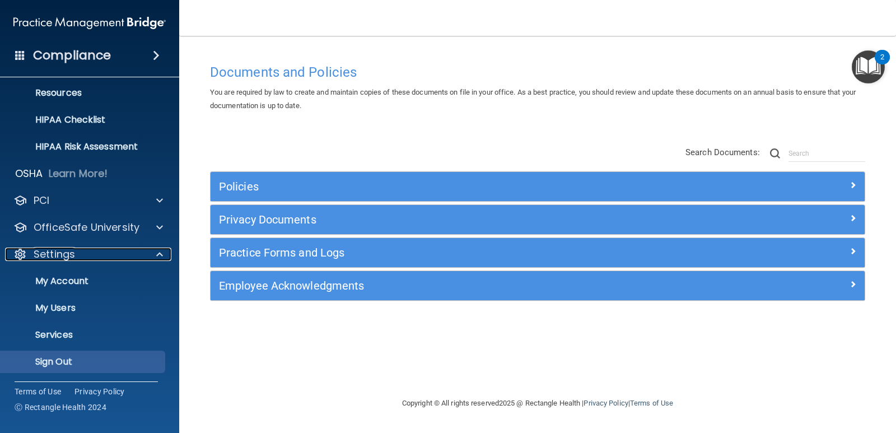
scroll to position [140, 0]
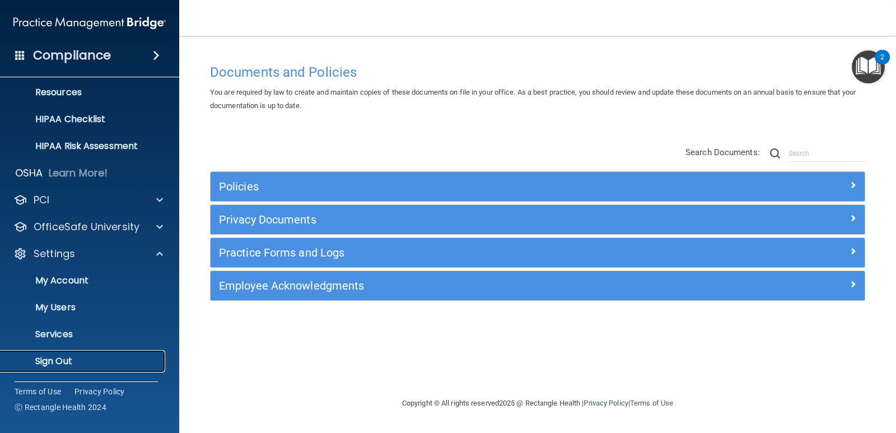
click at [64, 359] on p "Sign Out" at bounding box center [83, 361] width 153 height 11
